Goal: Ask a question

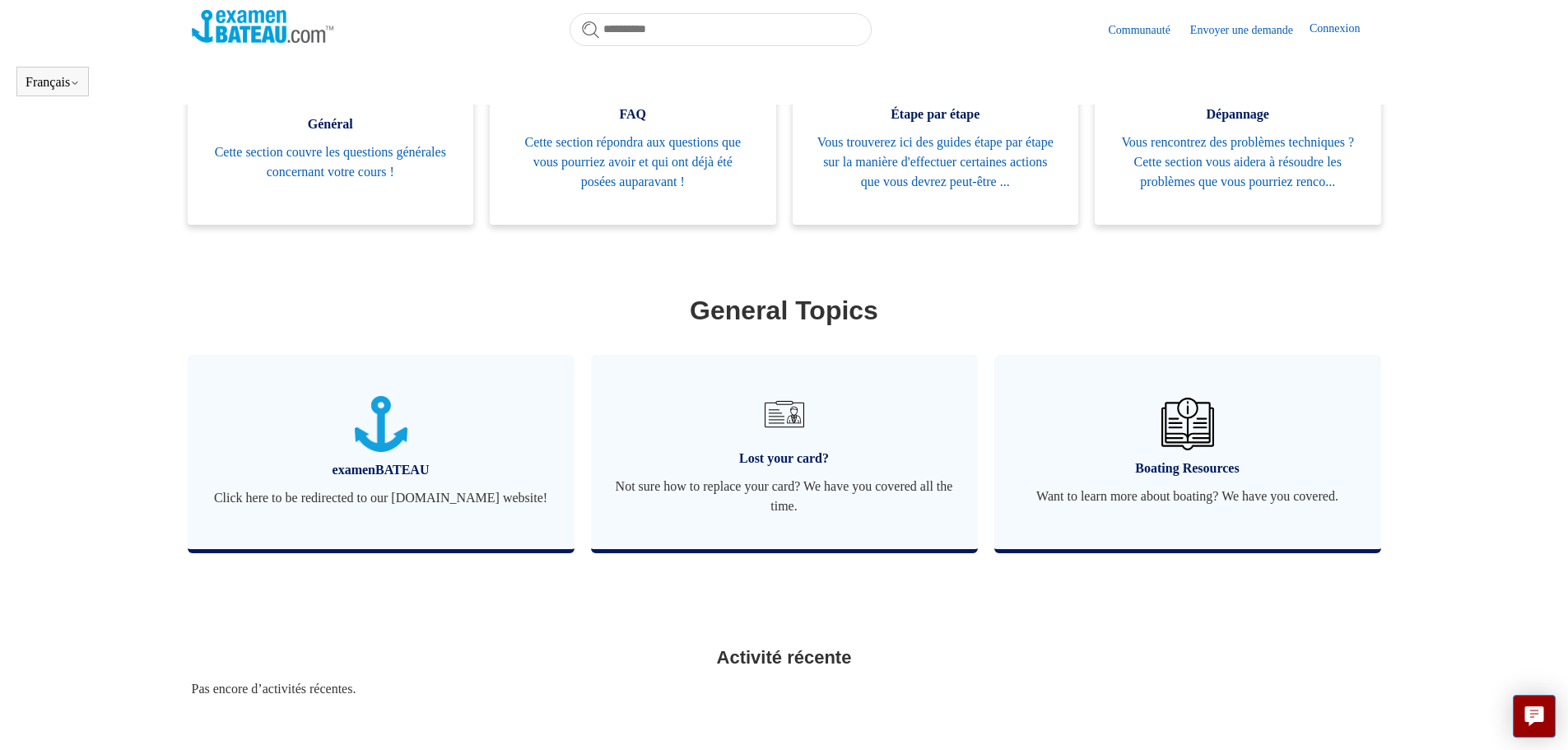
scroll to position [481, 0]
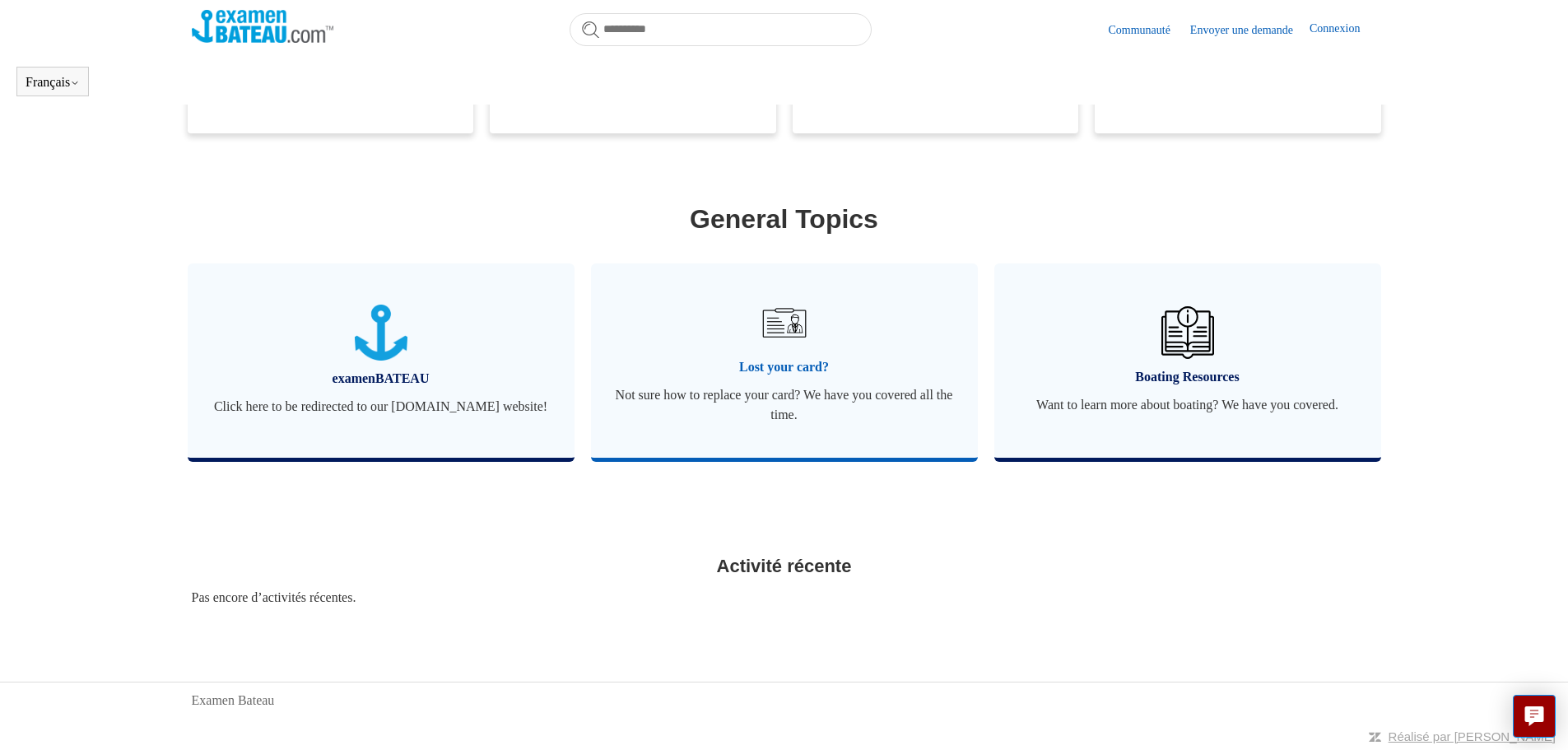
click at [802, 333] on img at bounding box center [783, 322] width 57 height 57
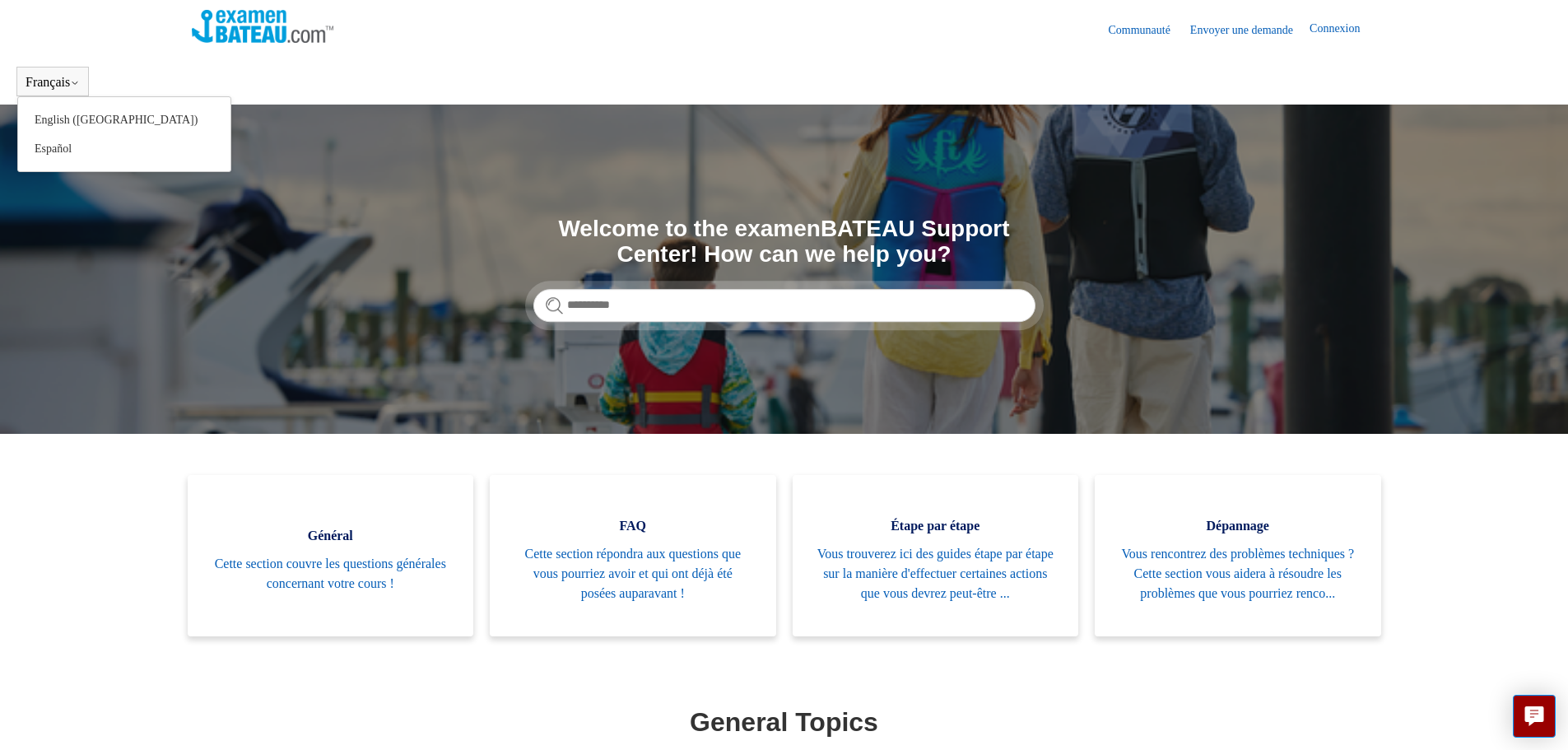
click at [80, 75] on button "Français" at bounding box center [52, 82] width 54 height 15
click at [75, 80] on button "Français" at bounding box center [52, 82] width 54 height 15
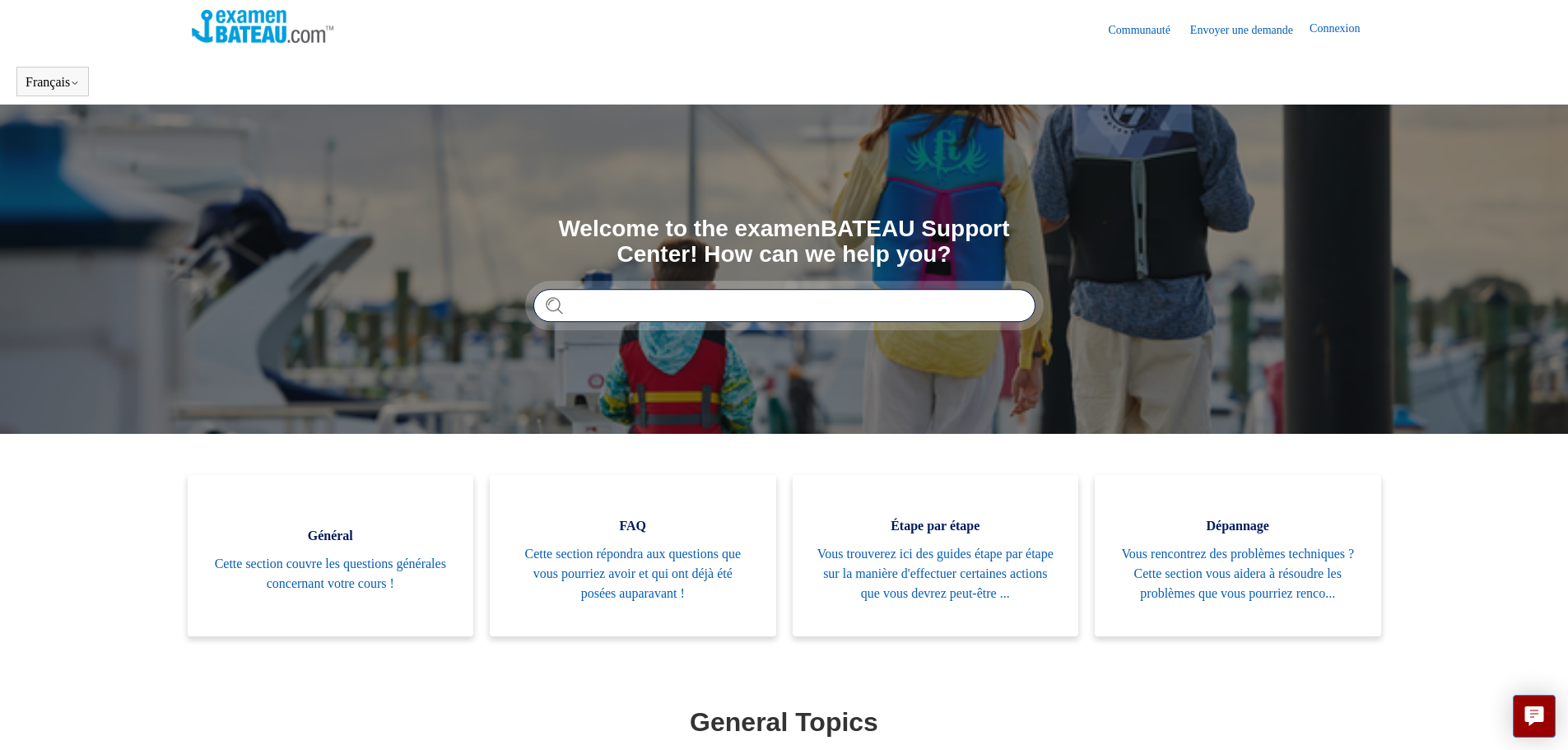
click at [608, 311] on input "Rechercher" at bounding box center [784, 306] width 502 height 33
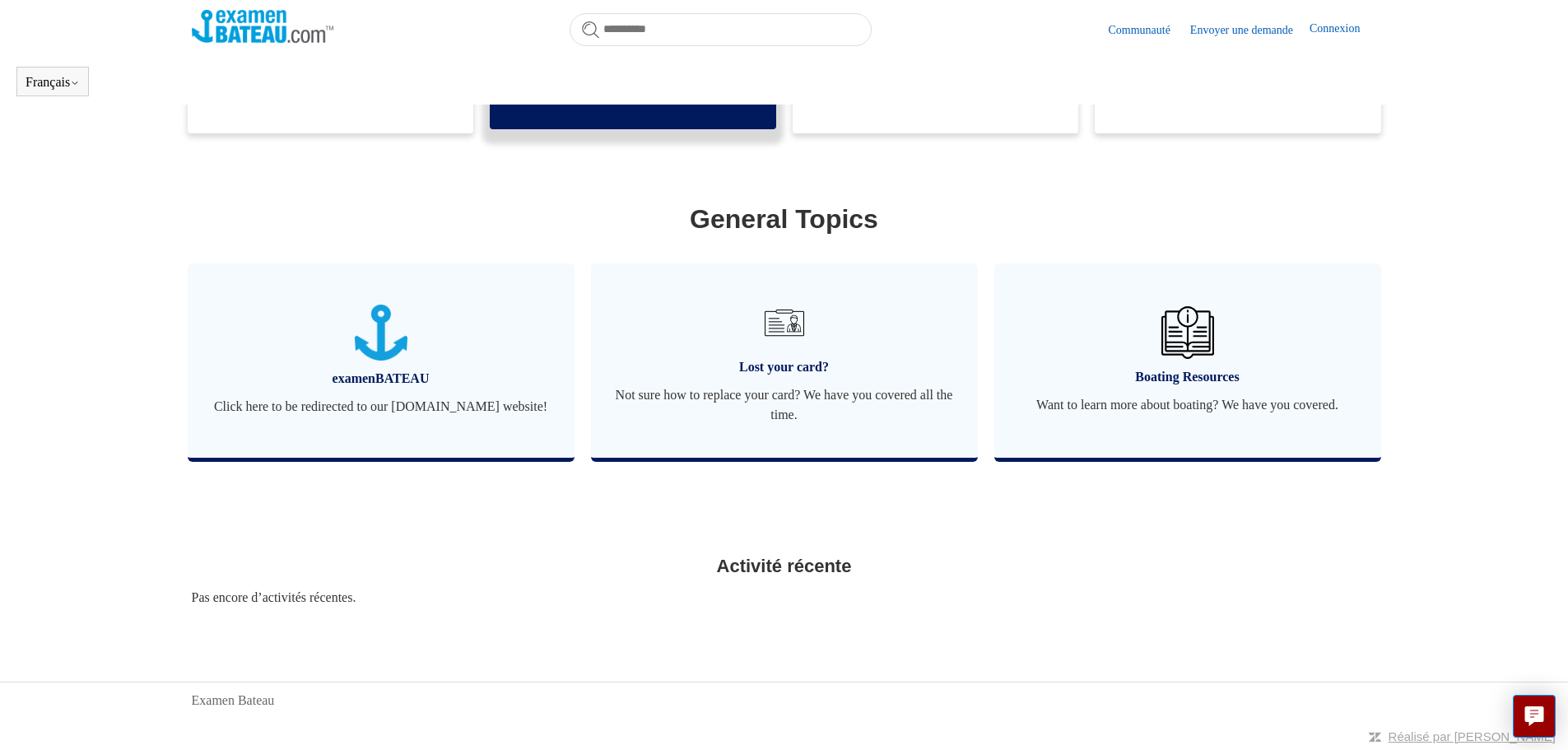
scroll to position [33, 0]
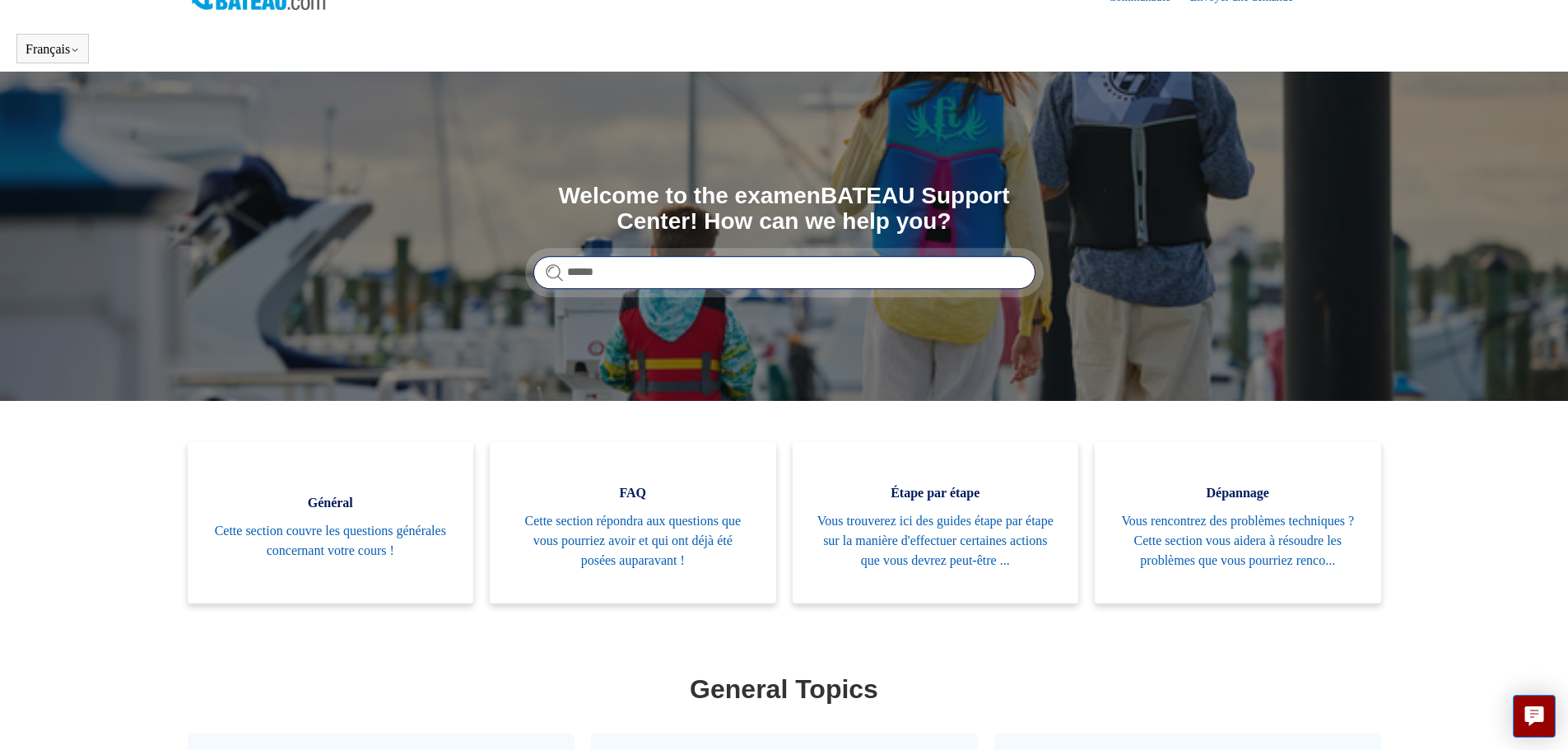
click at [618, 266] on input "*****" at bounding box center [784, 273] width 502 height 33
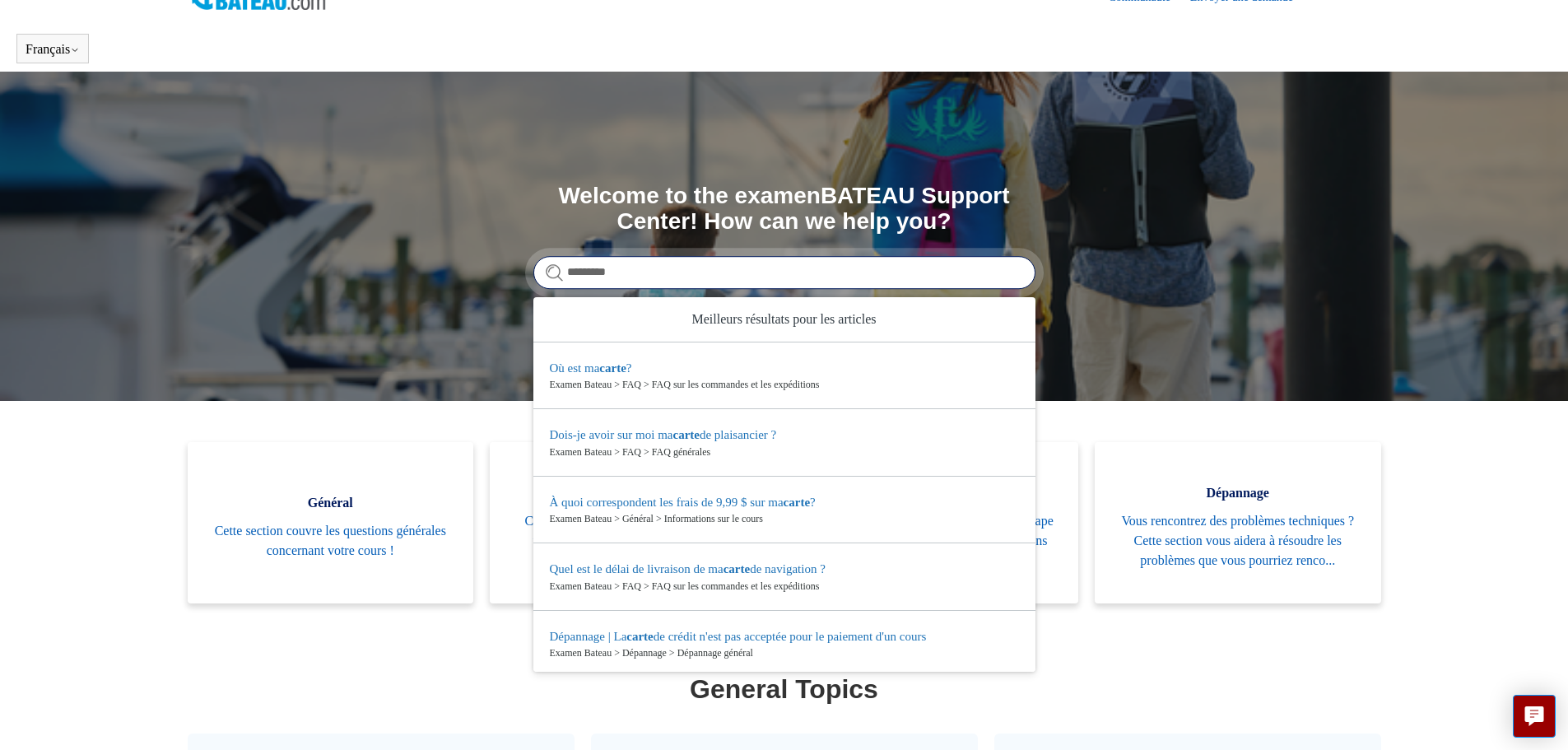
type input "**********"
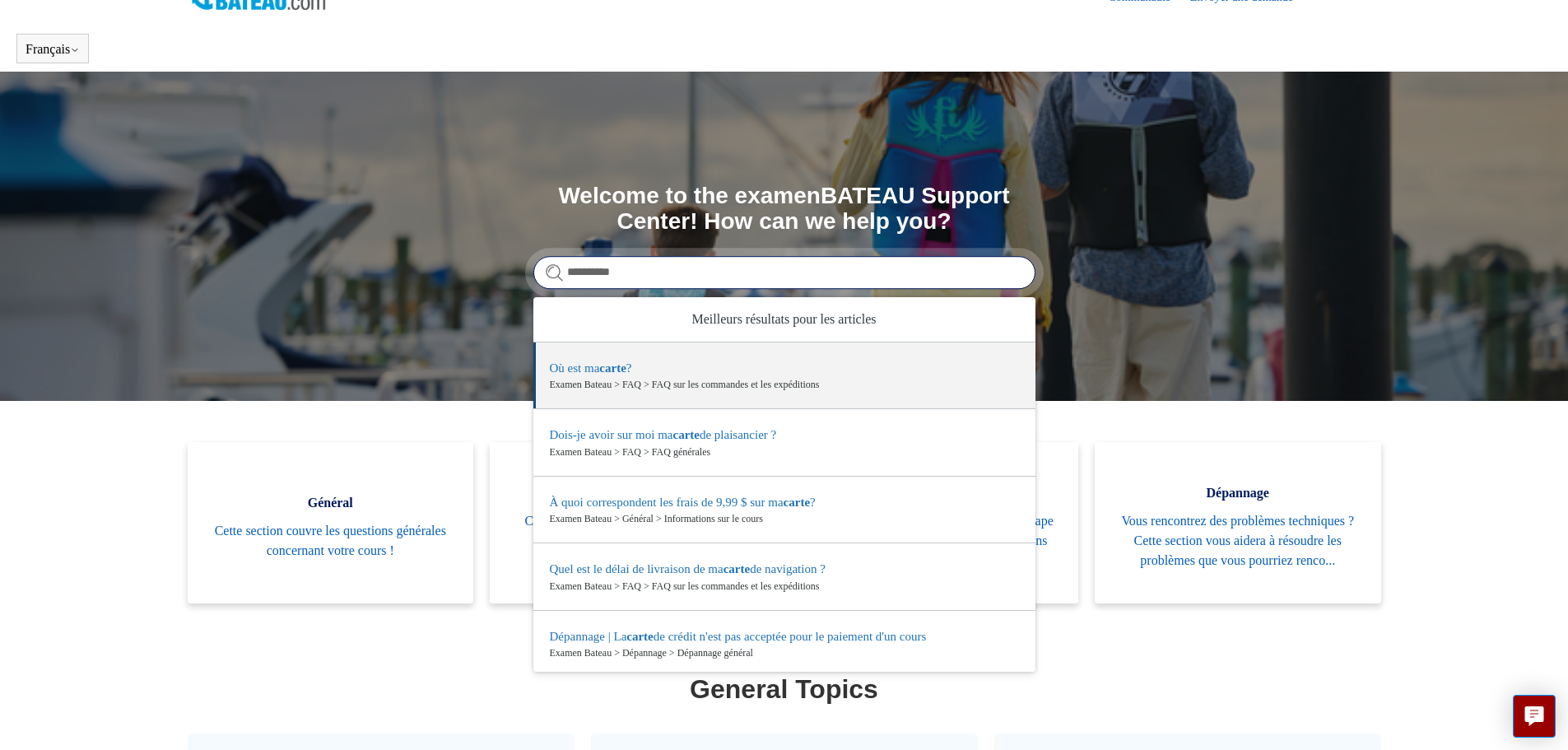
click at [1015, 271] on input "**********" at bounding box center [784, 273] width 502 height 33
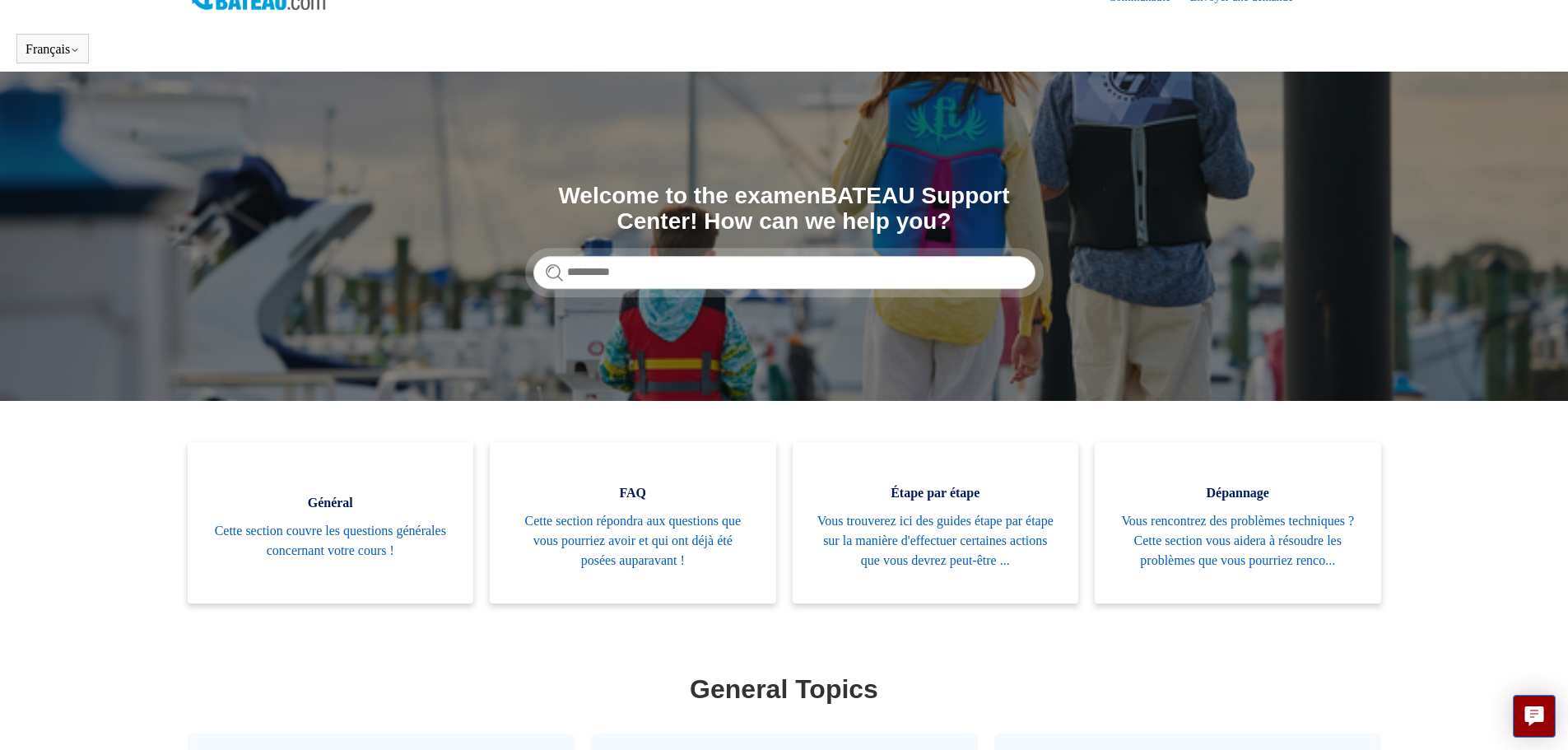
click at [1143, 289] on section "Recherche Welcome to the examenBATEAU Support Center! How can we help you?" at bounding box center [784, 237] width 1568 height 330
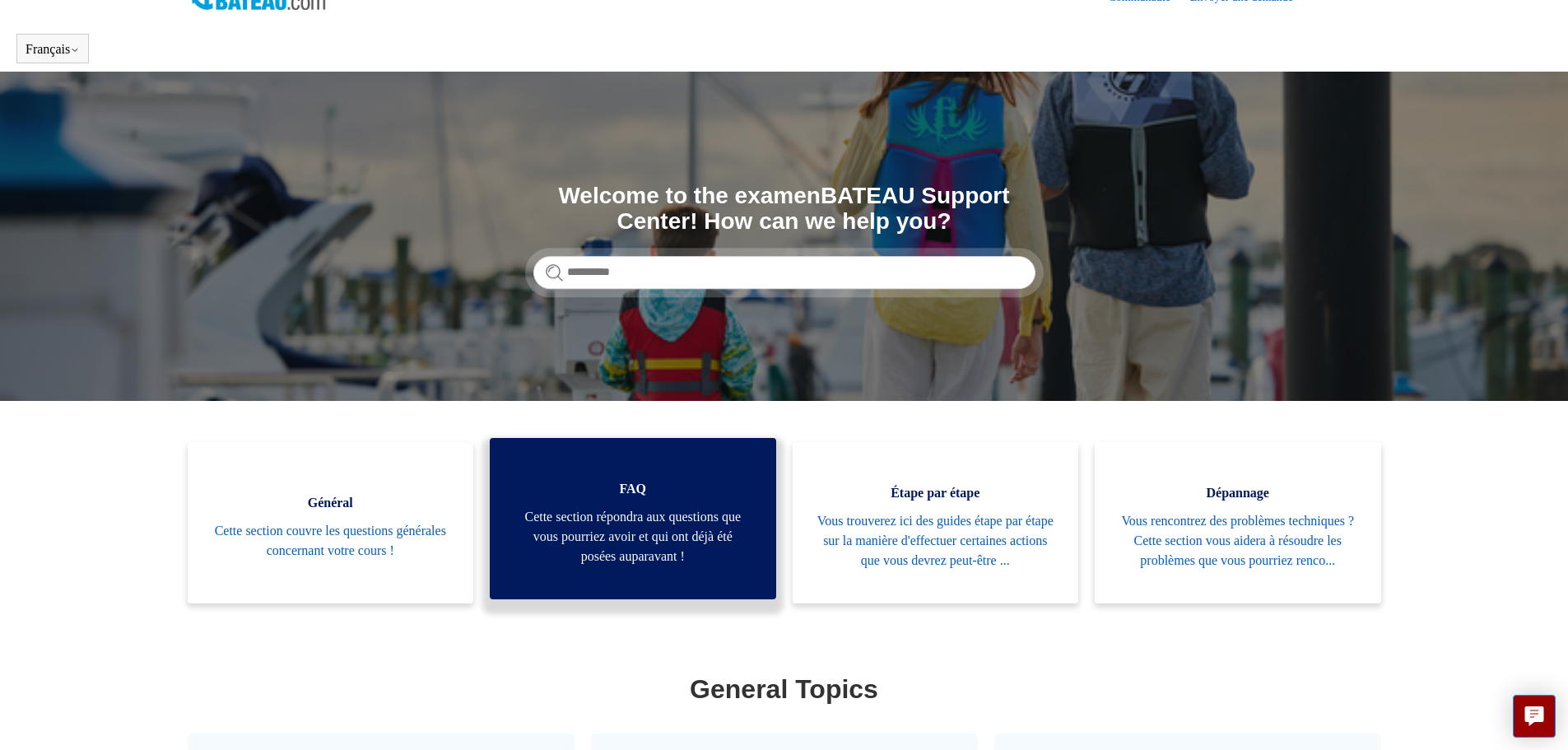
click at [676, 538] on span "Cette section répondra aux questions que vous pourriez avoir et qui ont déjà ét…" at bounding box center [633, 537] width 237 height 59
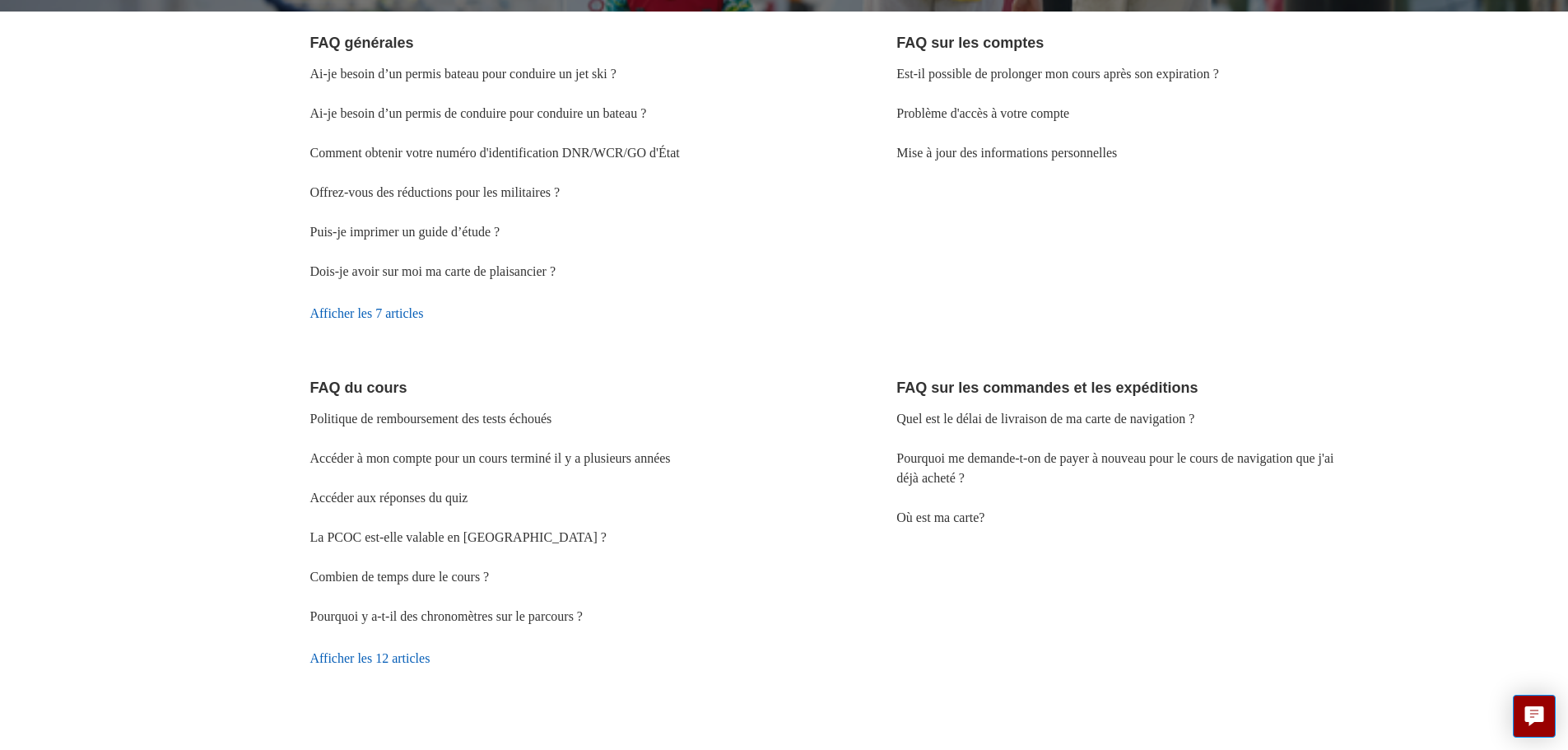
scroll to position [283, 0]
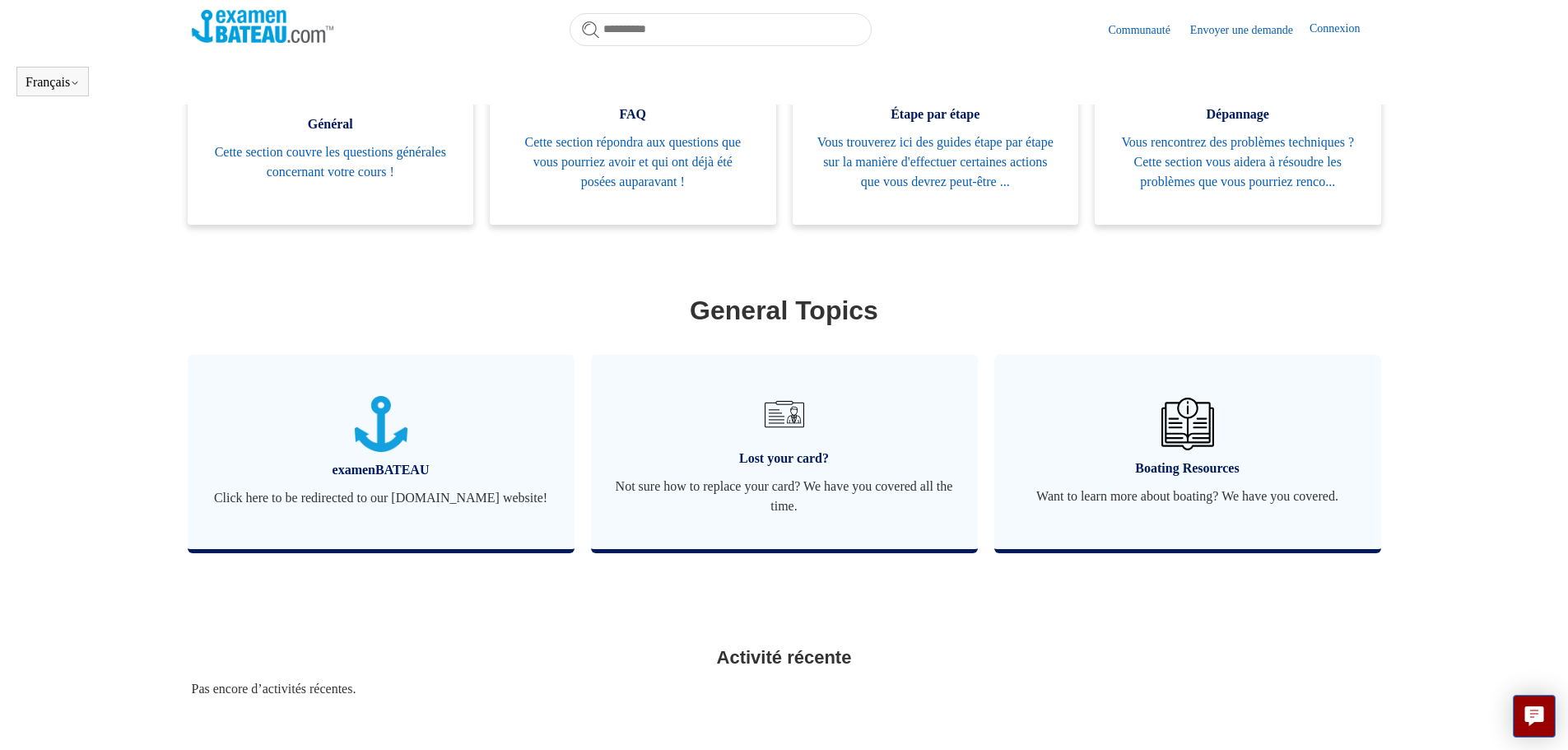
scroll to position [481, 0]
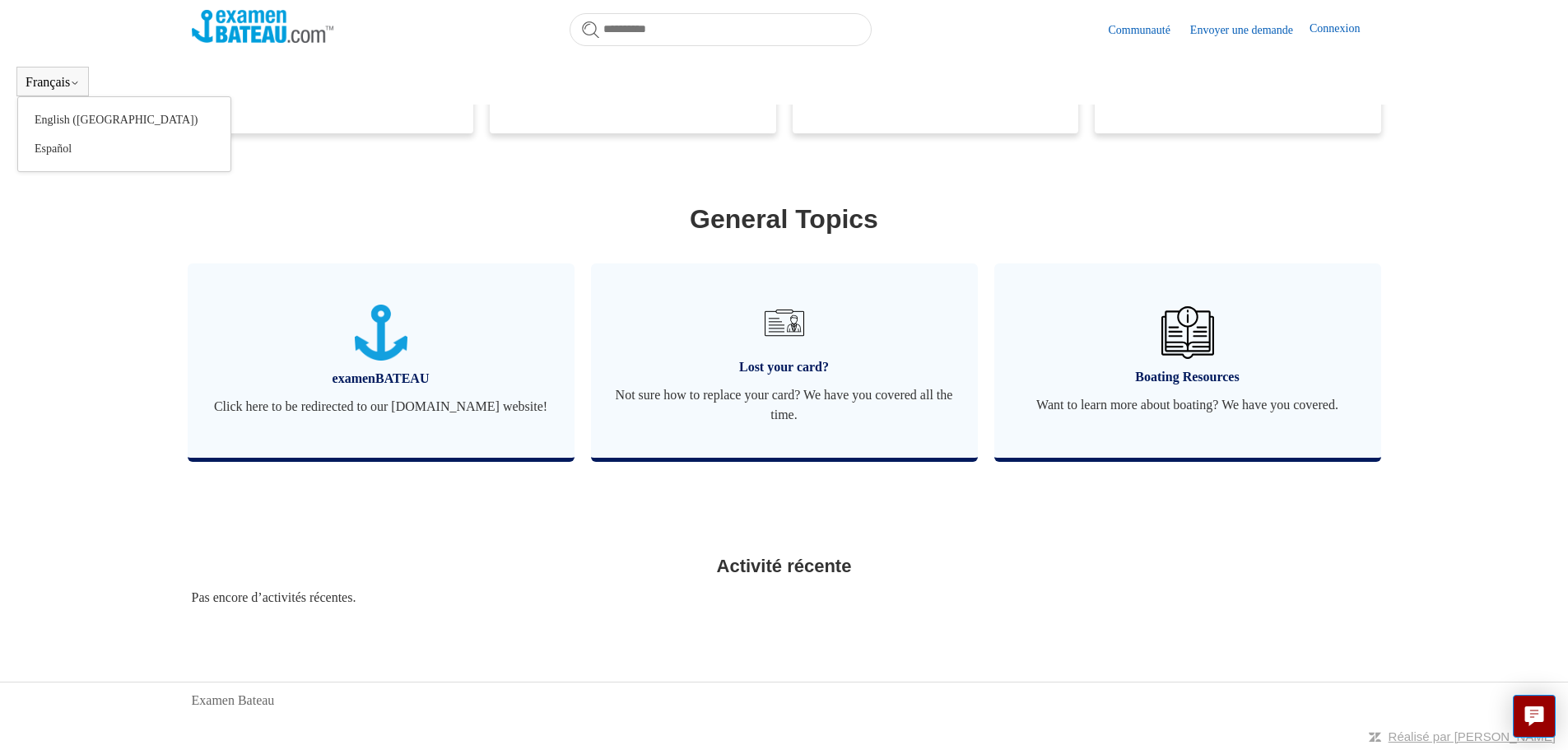
click at [72, 84] on button "Français" at bounding box center [52, 82] width 54 height 15
click at [73, 83] on button "Français" at bounding box center [52, 82] width 54 height 15
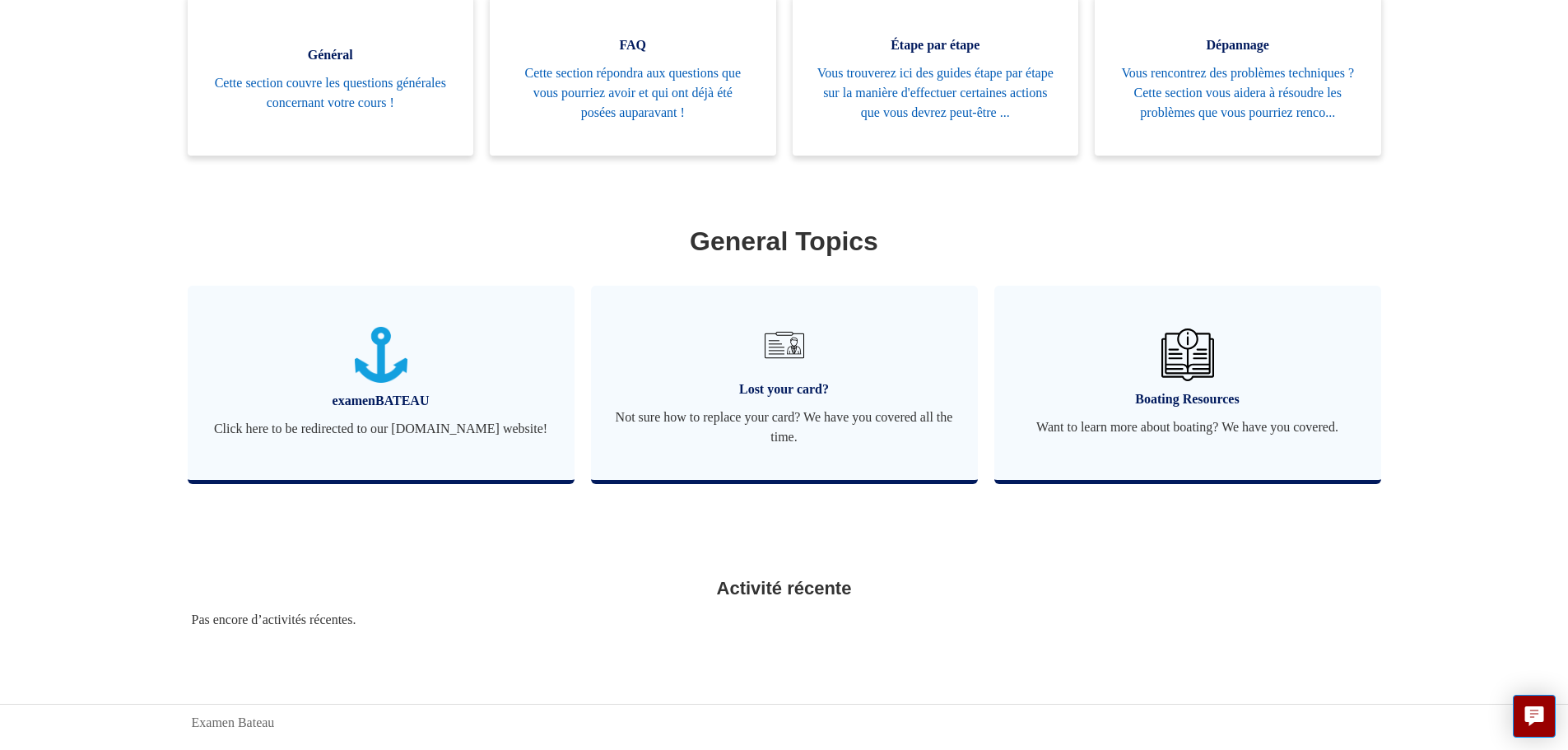
scroll to position [198, 0]
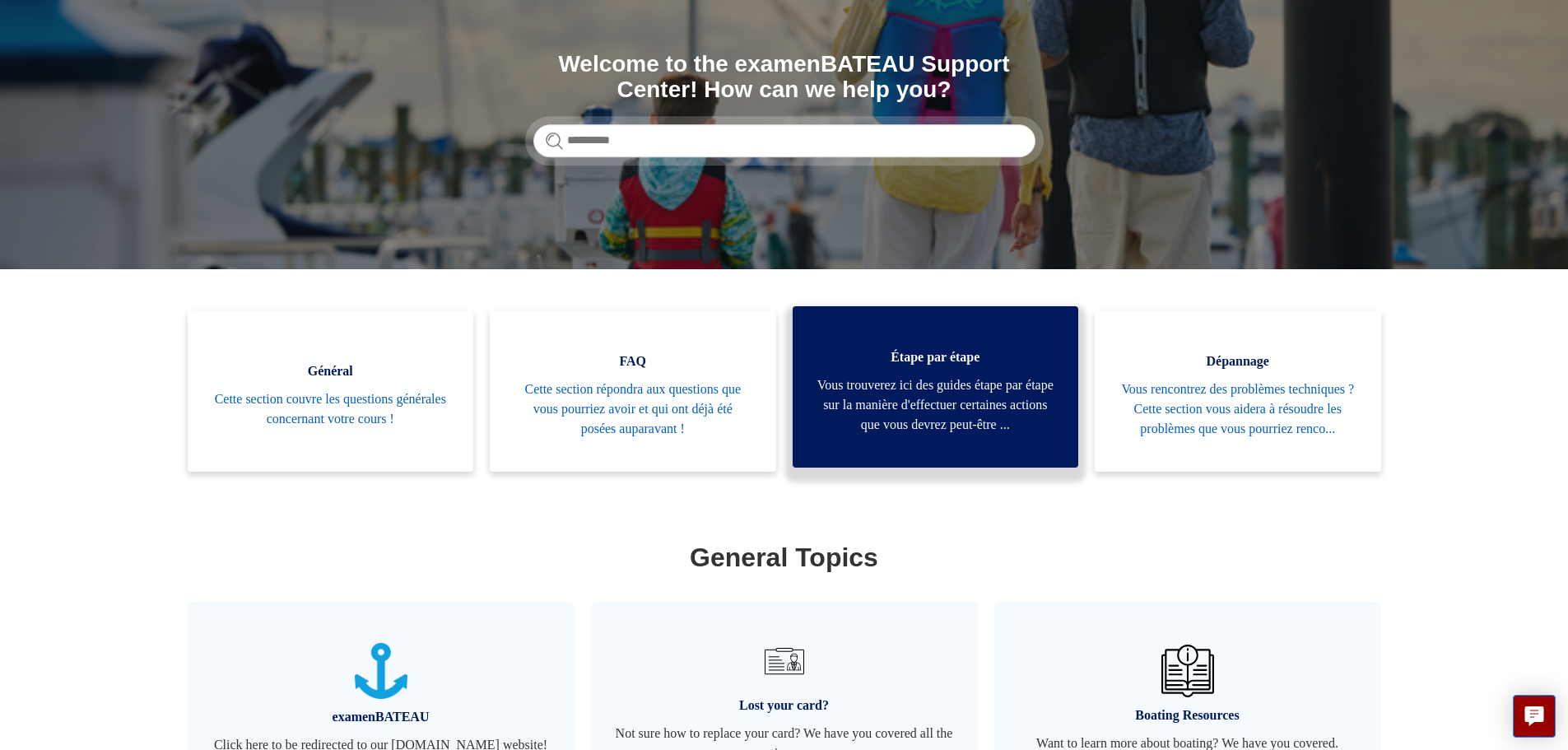
scroll to position [366, 0]
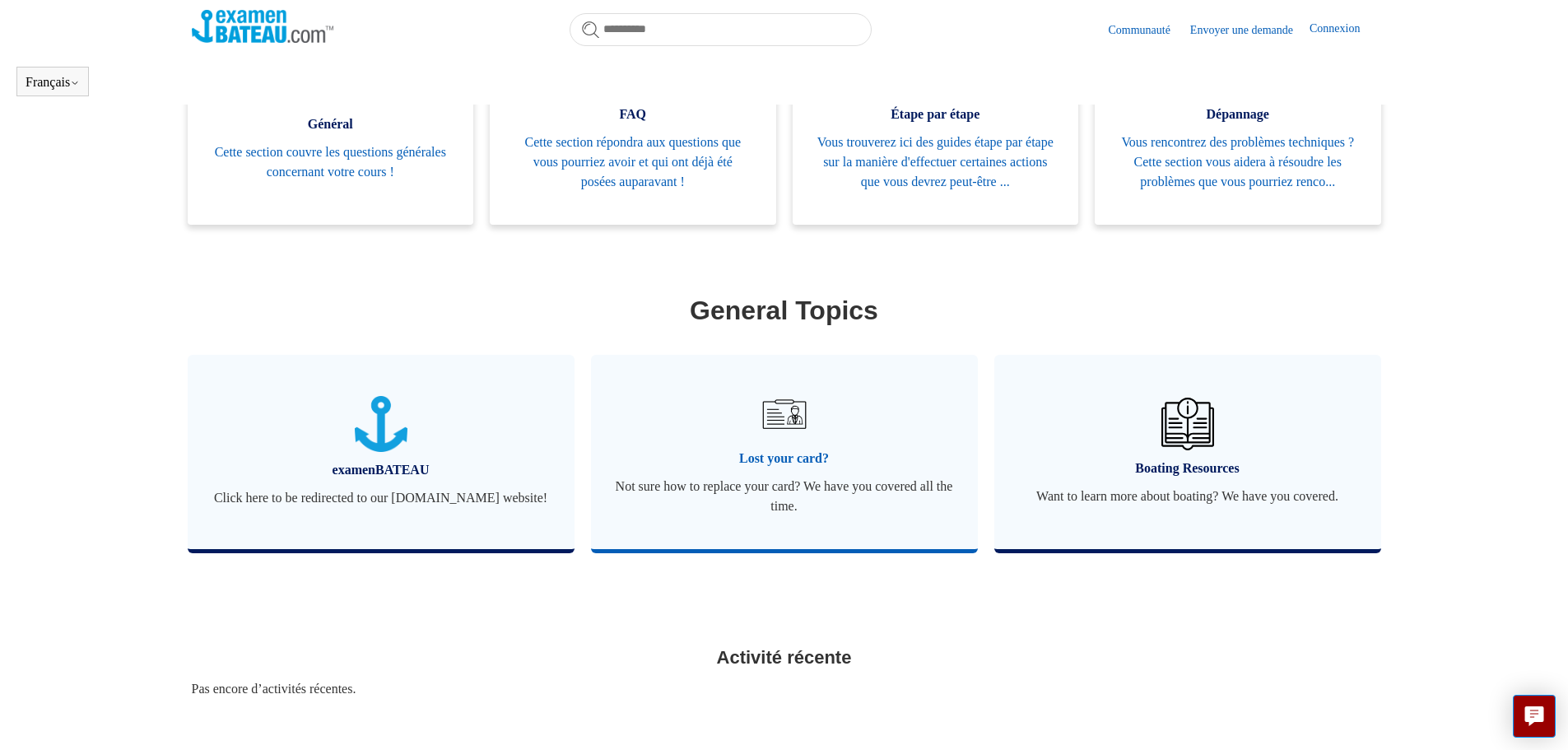
click at [787, 431] on img at bounding box center [783, 413] width 57 height 57
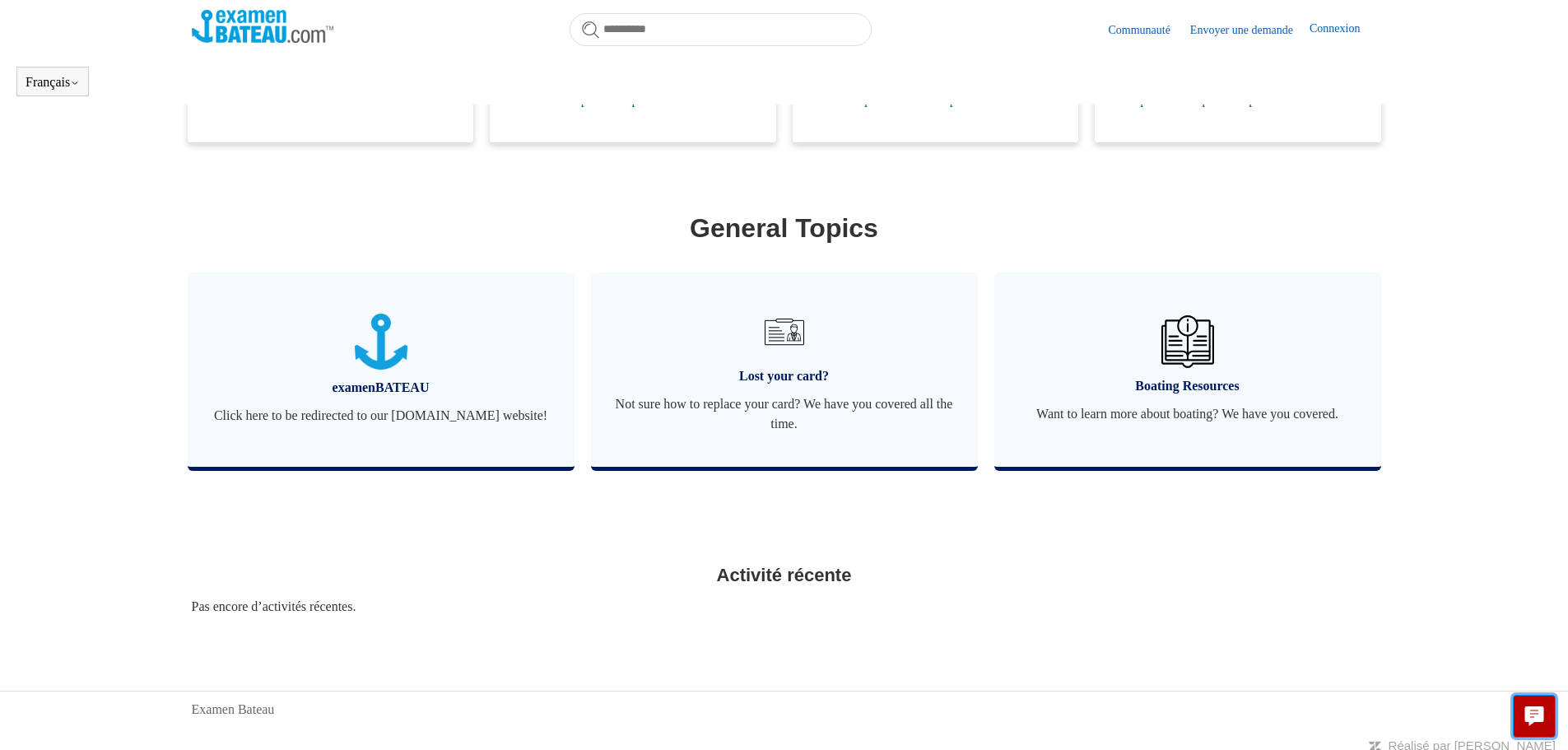
click at [1536, 717] on icon "Live chat" at bounding box center [1535, 714] width 19 height 16
click at [1197, 31] on link "Envoyer une demande" at bounding box center [1250, 30] width 119 height 17
